Goal: Information Seeking & Learning: Understand process/instructions

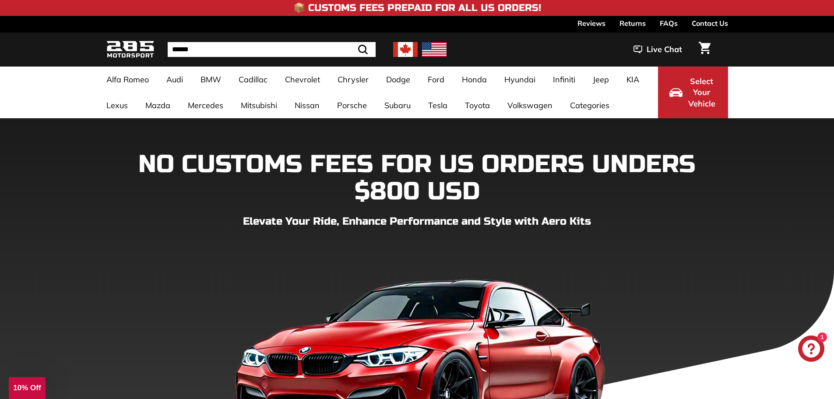
click at [624, 21] on link "Returns" at bounding box center [632, 23] width 26 height 15
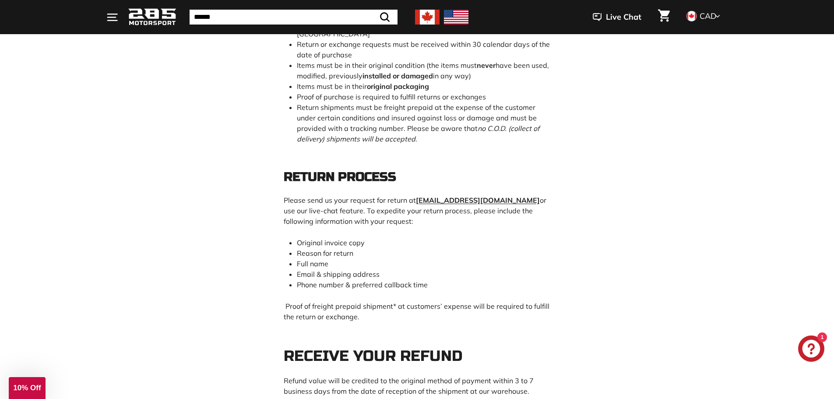
scroll to position [394, 0]
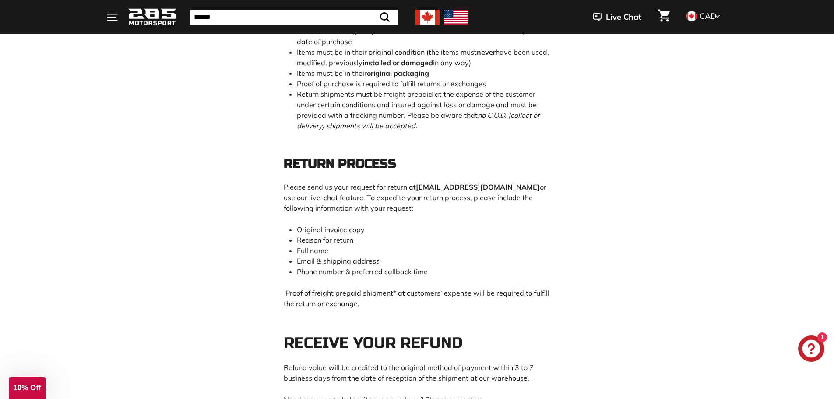
click at [810, 340] on icon "Chat window" at bounding box center [811, 348] width 25 height 25
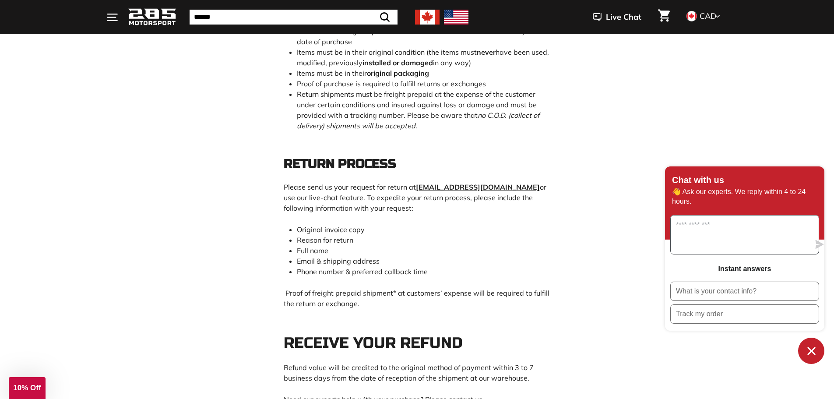
click at [753, 237] on textarea "Message us" at bounding box center [740, 234] width 139 height 39
click at [606, 251] on main "Refund policy 30-DAY RETURN POLICY Your satisfaction is important to us. That i…" at bounding box center [417, 359] width 834 height 1271
click at [619, 18] on span "Live Chat" at bounding box center [623, 16] width 35 height 11
click at [617, 18] on span "Live Chat" at bounding box center [623, 16] width 35 height 11
click at [819, 359] on button "Chat window" at bounding box center [811, 351] width 26 height 26
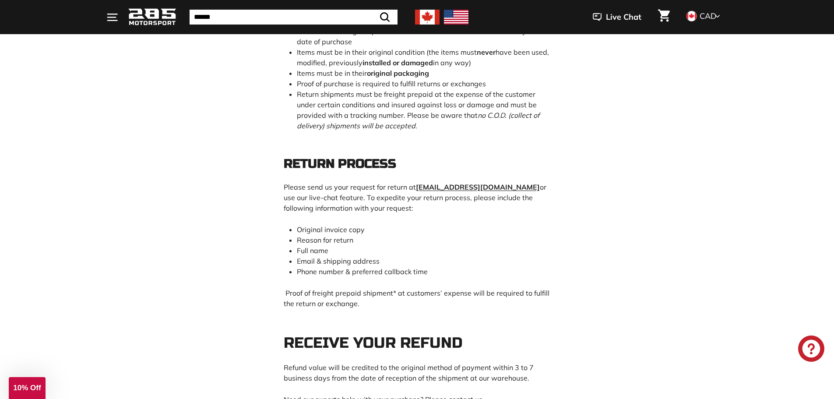
click at [615, 27] on button "Live Chat" at bounding box center [616, 17] width 71 height 22
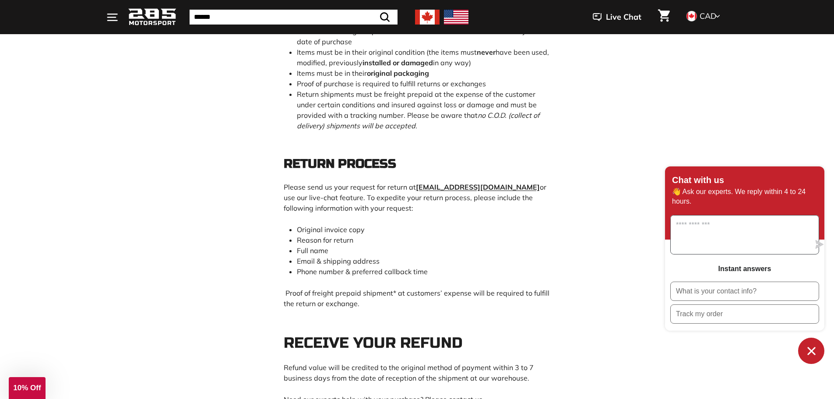
click at [711, 245] on textarea "Message us" at bounding box center [740, 234] width 139 height 39
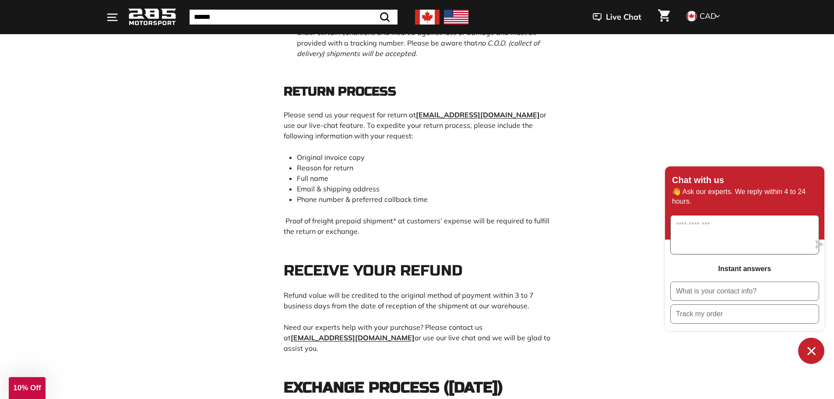
scroll to position [438, 0]
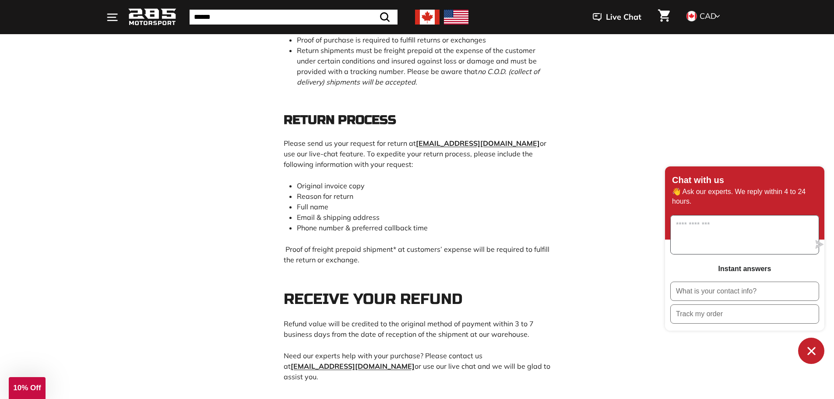
click at [704, 241] on textarea "Message us" at bounding box center [740, 234] width 139 height 39
type textarea "**********"
drag, startPoint x: 768, startPoint y: 227, endPoint x: 529, endPoint y: 233, distance: 239.1
